Goal: Information Seeking & Learning: Learn about a topic

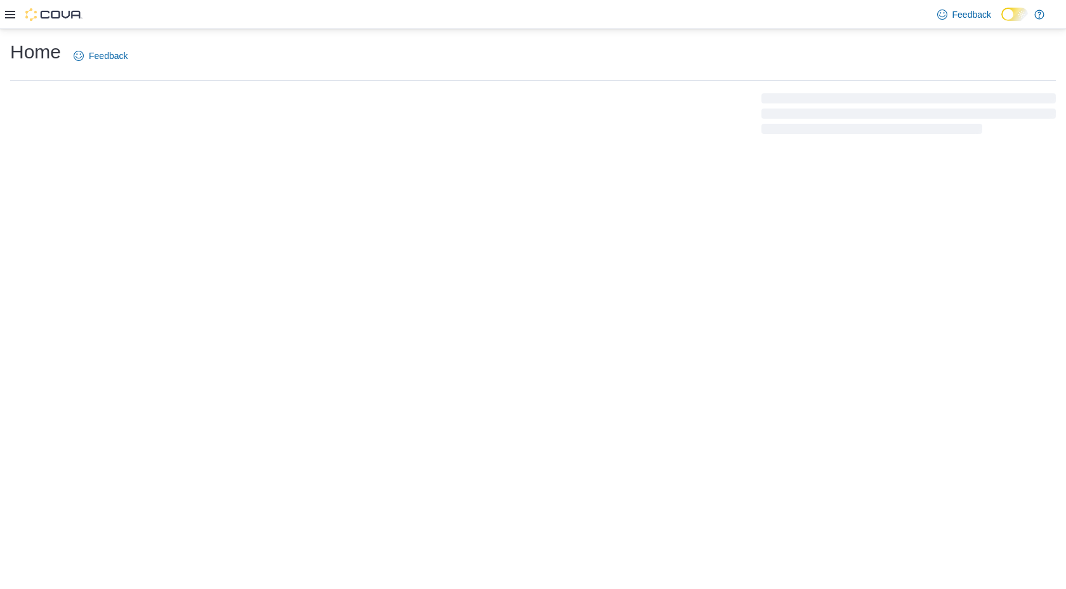
click at [11, 8] on div at bounding box center [43, 14] width 77 height 13
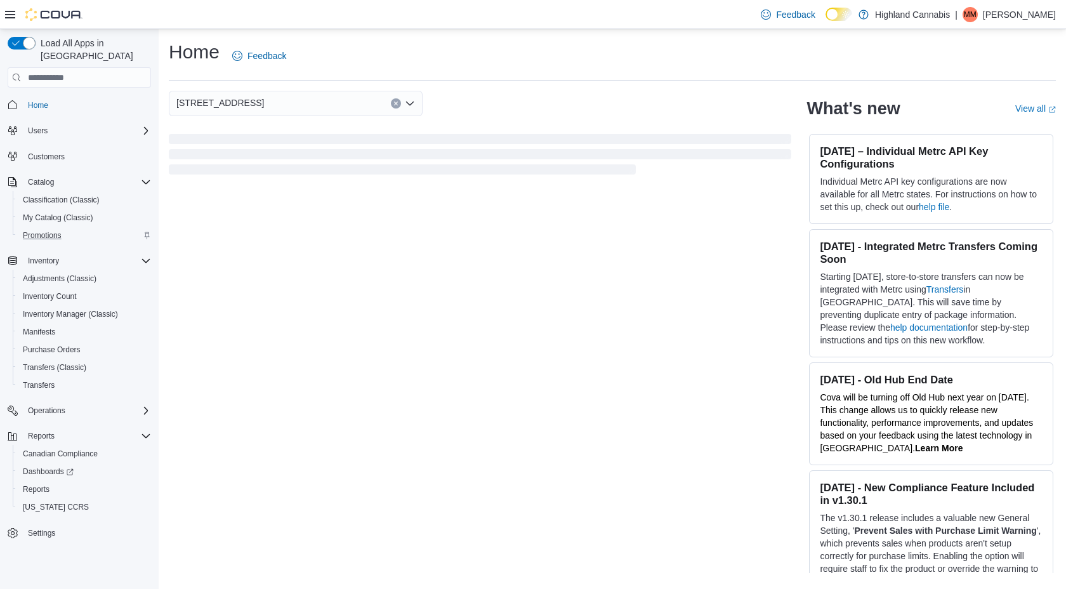
click at [72, 228] on div "Promotions" at bounding box center [84, 235] width 133 height 15
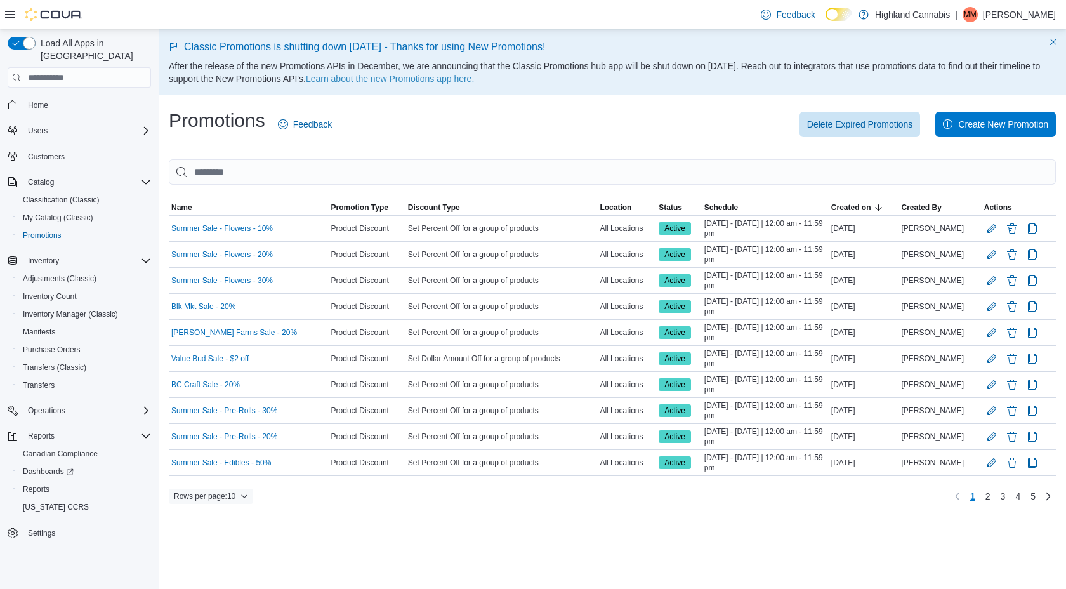
click at [235, 498] on span "Rows per page : 10" at bounding box center [205, 496] width 62 height 10
click at [211, 472] on span "50 rows" at bounding box center [231, 470] width 41 height 10
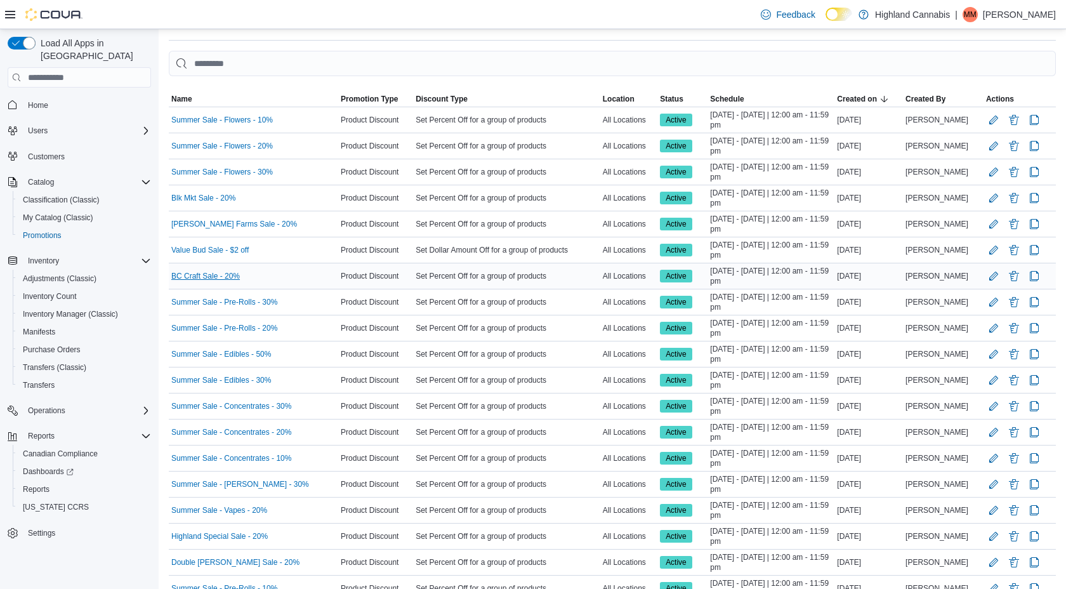
scroll to position [112, 0]
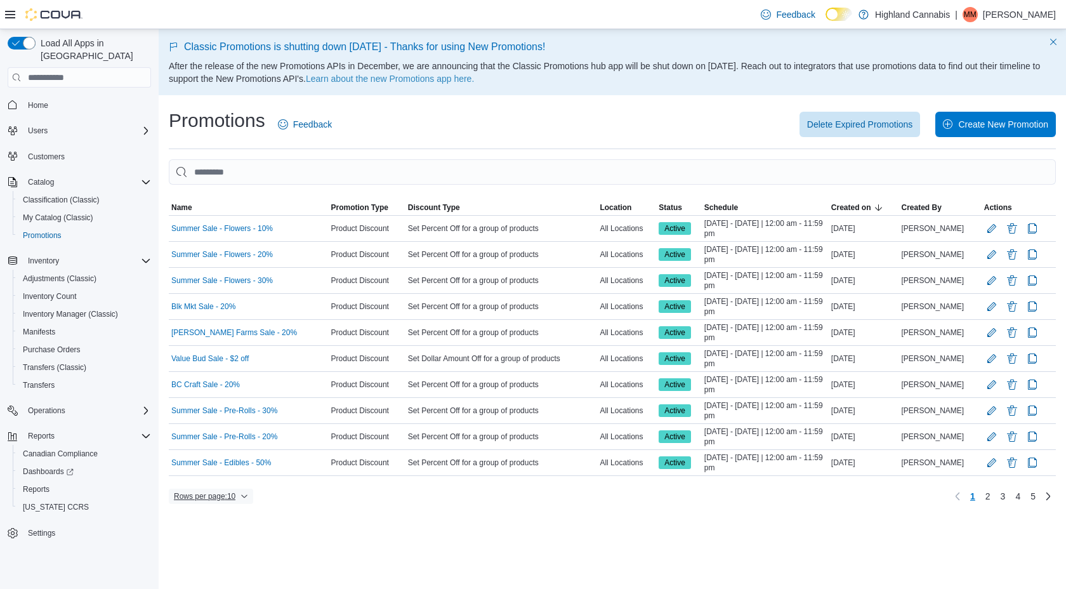
click at [208, 502] on span "Rows per page : 10" at bounding box center [211, 496] width 74 height 15
click at [224, 468] on span "50 rows" at bounding box center [231, 470] width 41 height 10
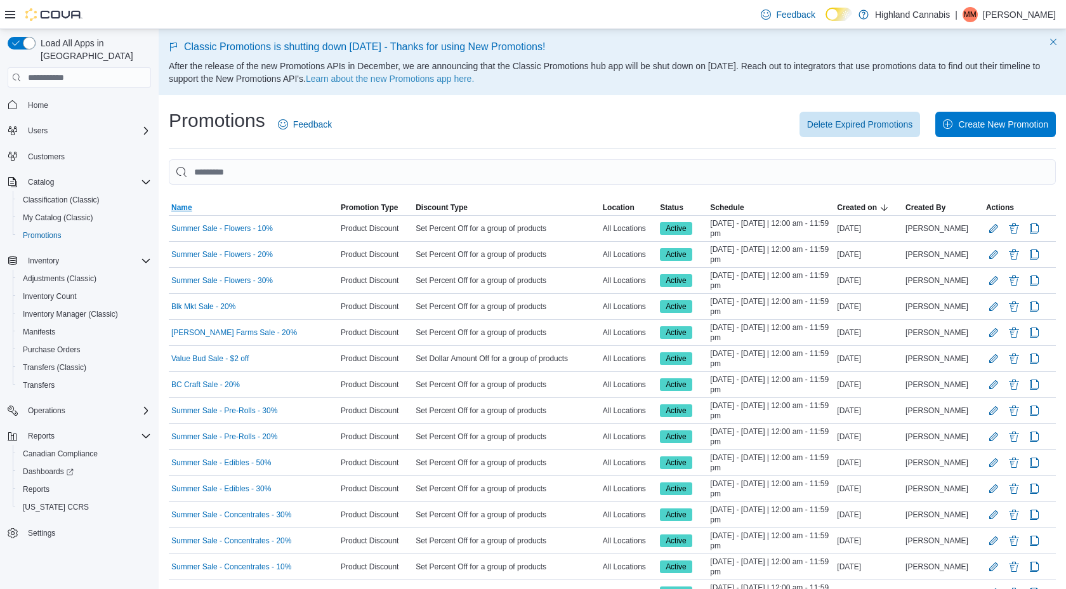
click at [182, 201] on span "Name" at bounding box center [253, 207] width 169 height 15
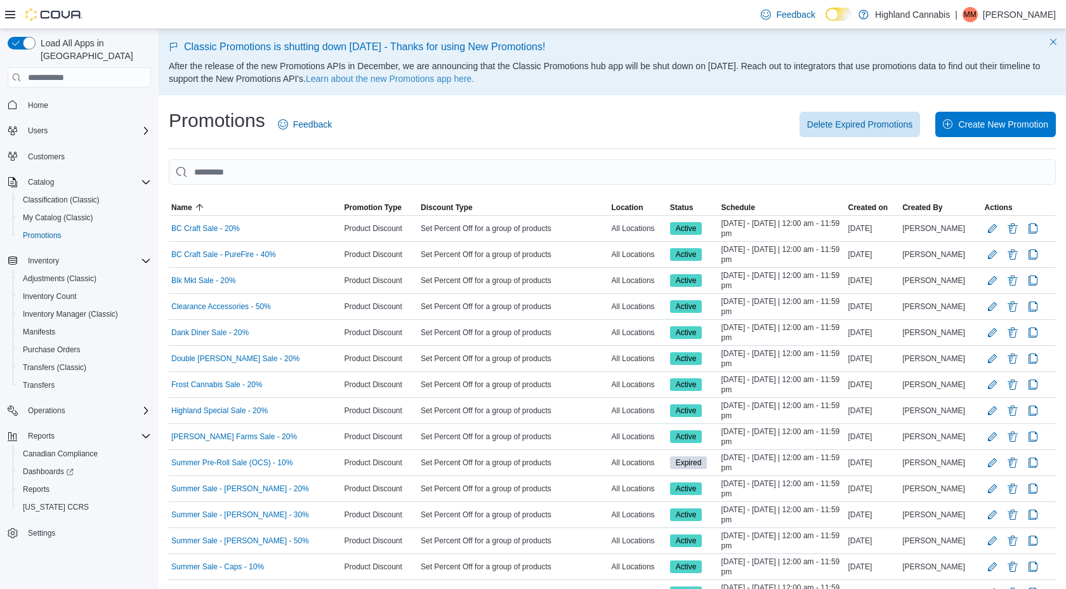
click at [182, 199] on div at bounding box center [612, 192] width 887 height 15
click at [689, 202] on span "Status" at bounding box center [693, 207] width 51 height 15
click at [689, 202] on span "Status" at bounding box center [681, 207] width 23 height 10
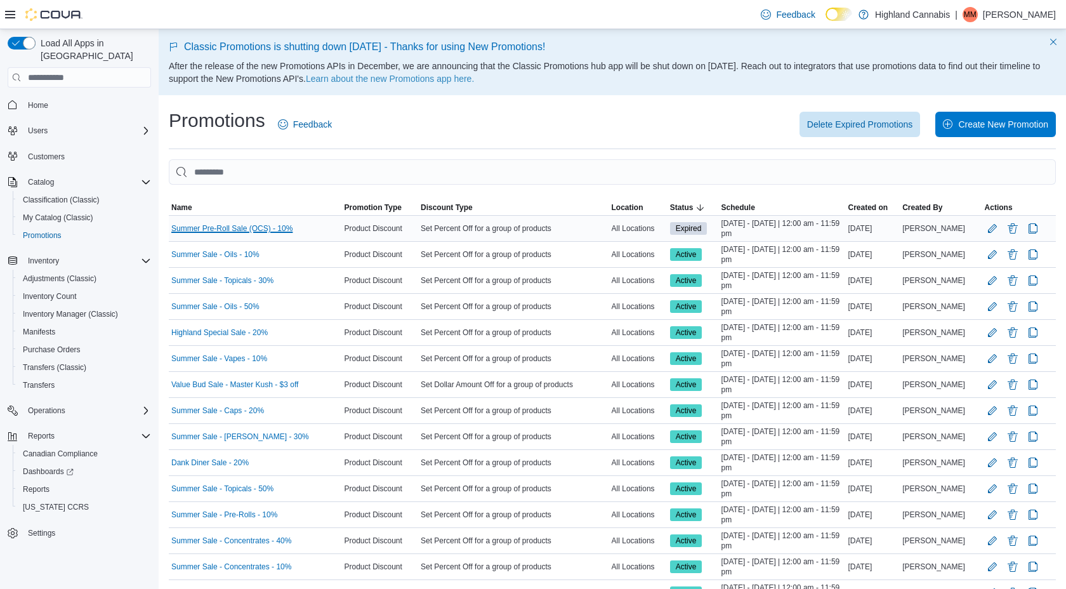
click at [214, 229] on link "Summer Pre-Roll Sale (OCS) - 10%" at bounding box center [231, 228] width 121 height 10
